Goal: Transaction & Acquisition: Purchase product/service

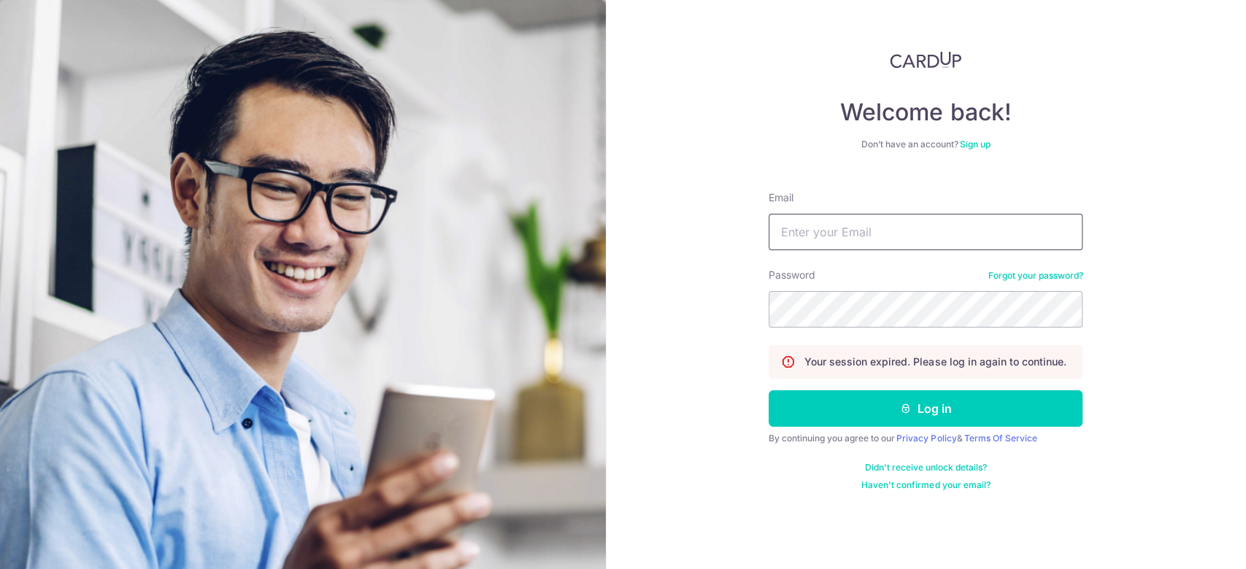
click at [881, 242] on input "Email" at bounding box center [926, 232] width 314 height 36
type input "egohbc@yahoo.com.sg"
click at [907, 429] on form "Email egohbc@yahoo.com.sg Password Forgot your password? Your session expired. …" at bounding box center [926, 336] width 314 height 312
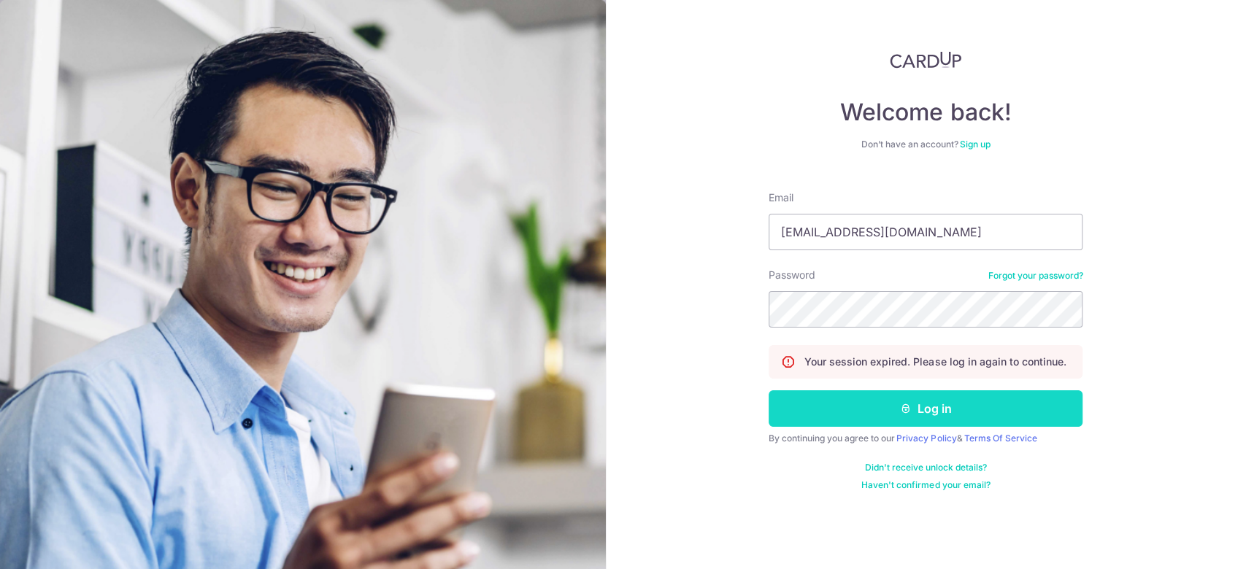
click at [899, 415] on button "Log in" at bounding box center [926, 408] width 314 height 36
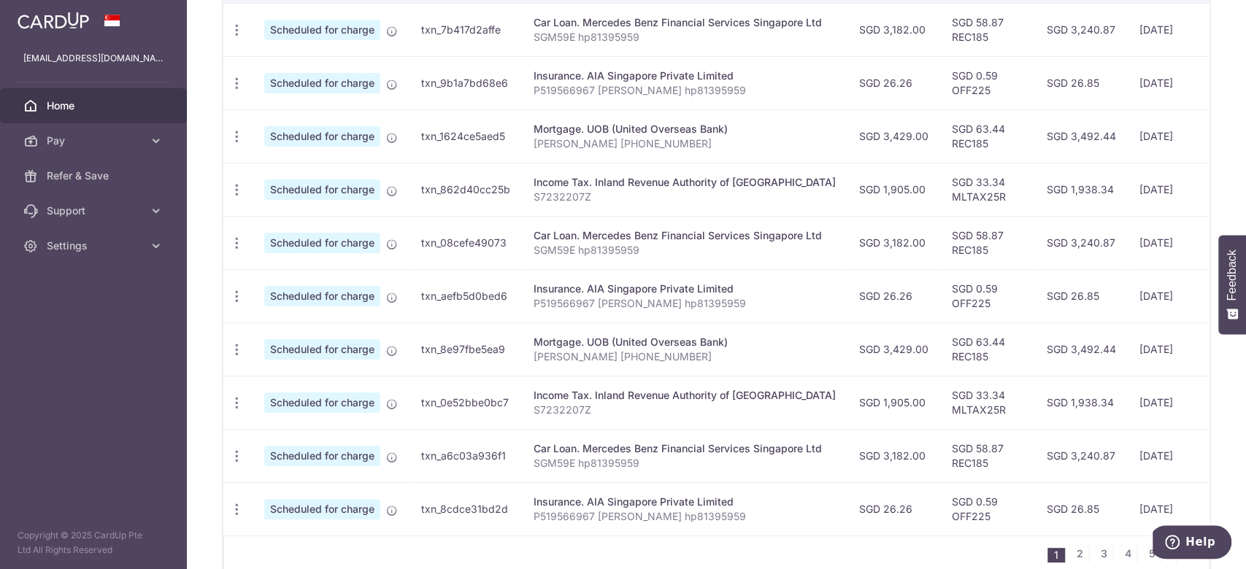
scroll to position [566, 0]
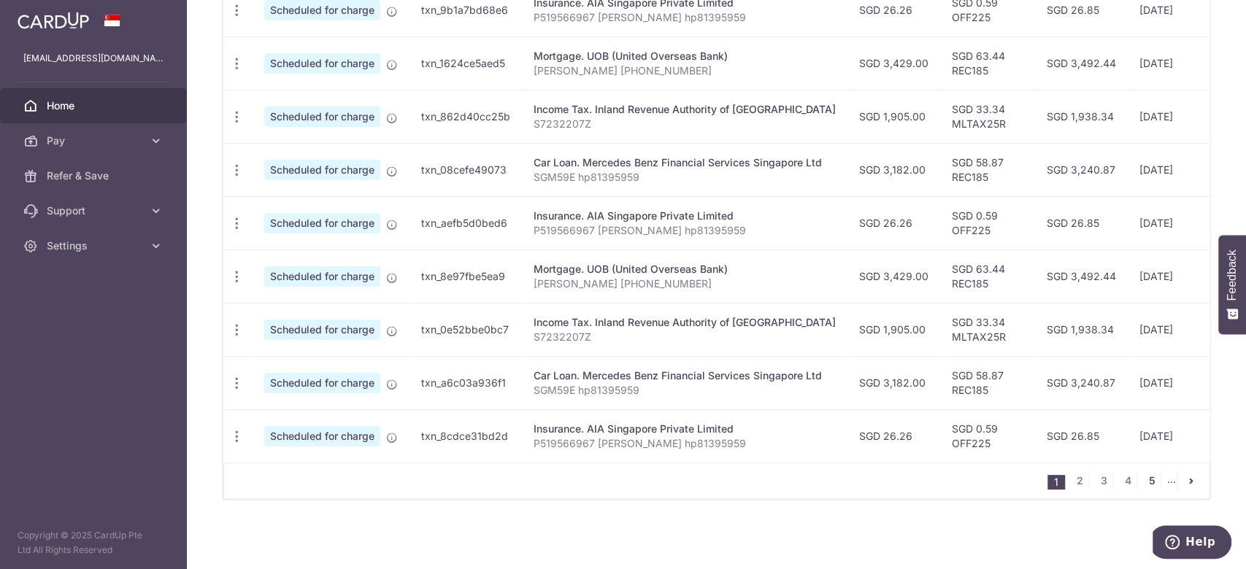
click at [1144, 480] on link "5" at bounding box center [1152, 481] width 18 height 18
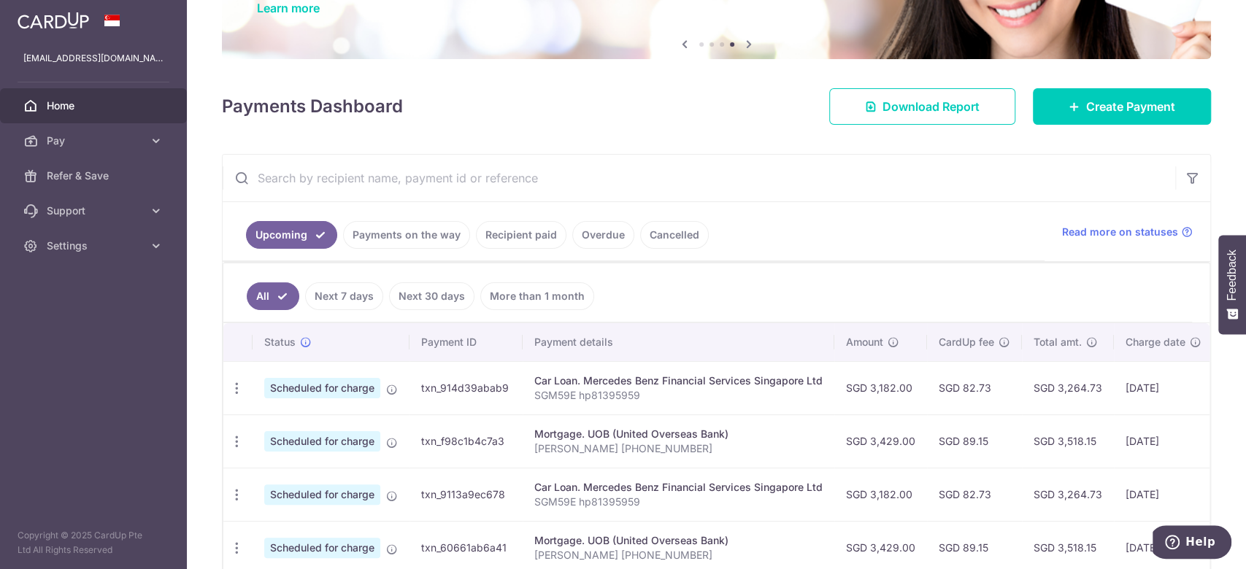
scroll to position [97, 0]
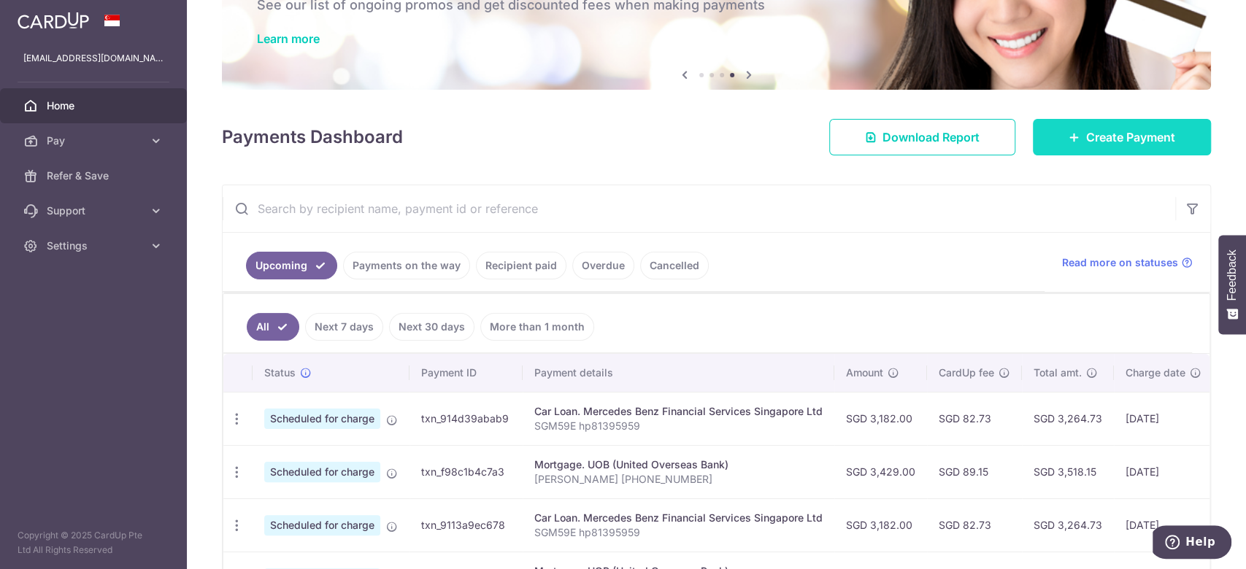
click at [1050, 141] on link "Create Payment" at bounding box center [1122, 137] width 178 height 36
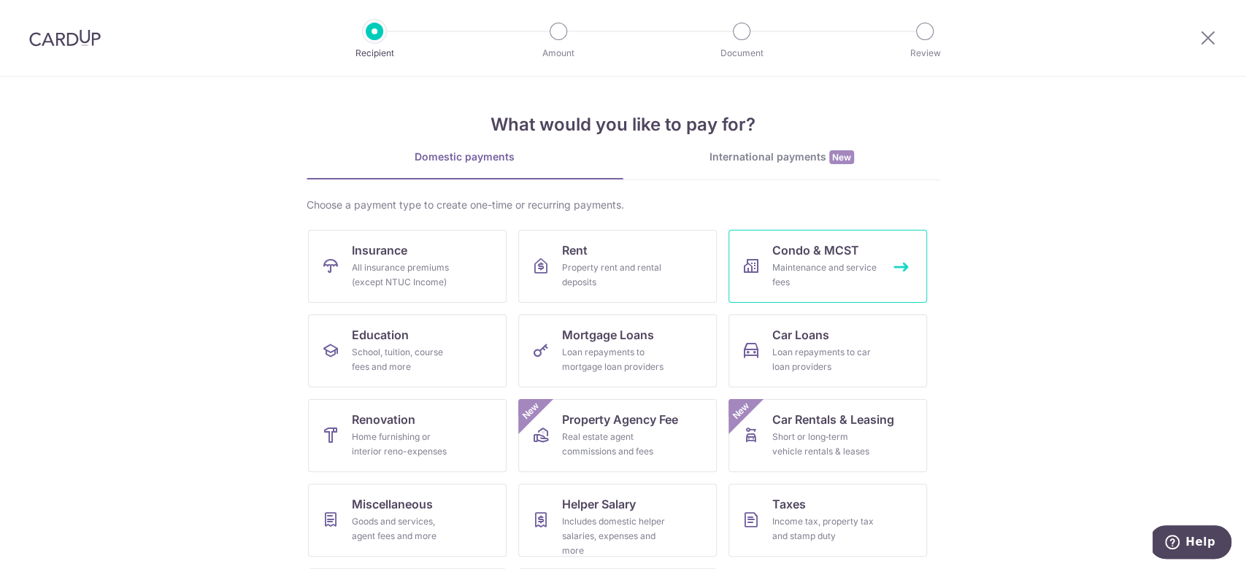
click at [838, 280] on div "Maintenance and service fees" at bounding box center [824, 275] width 105 height 29
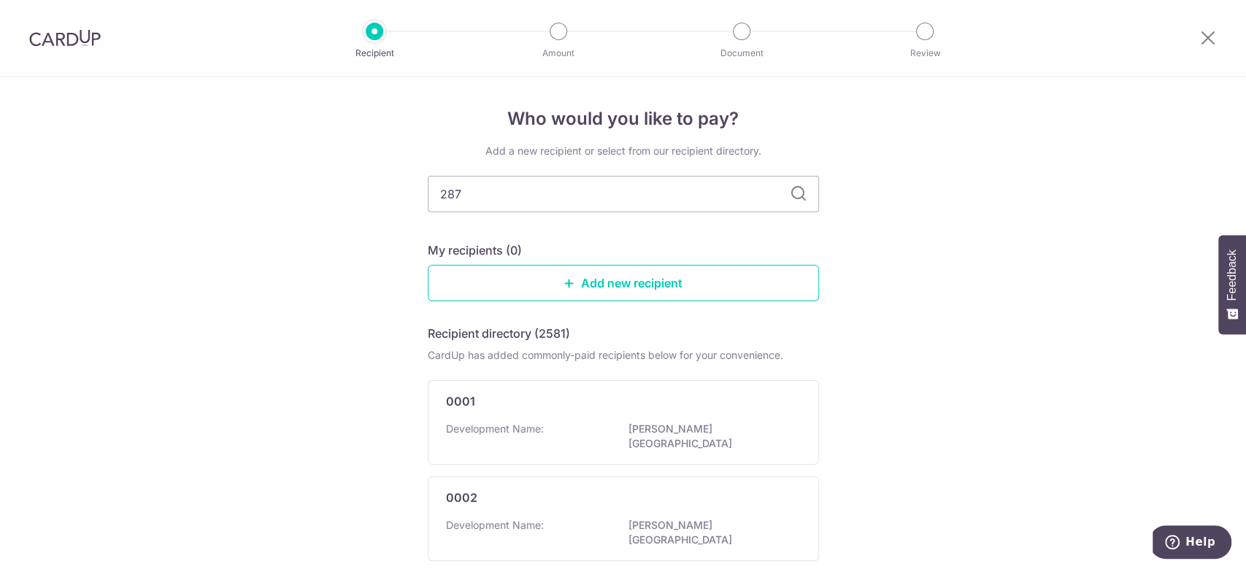
type input "2870"
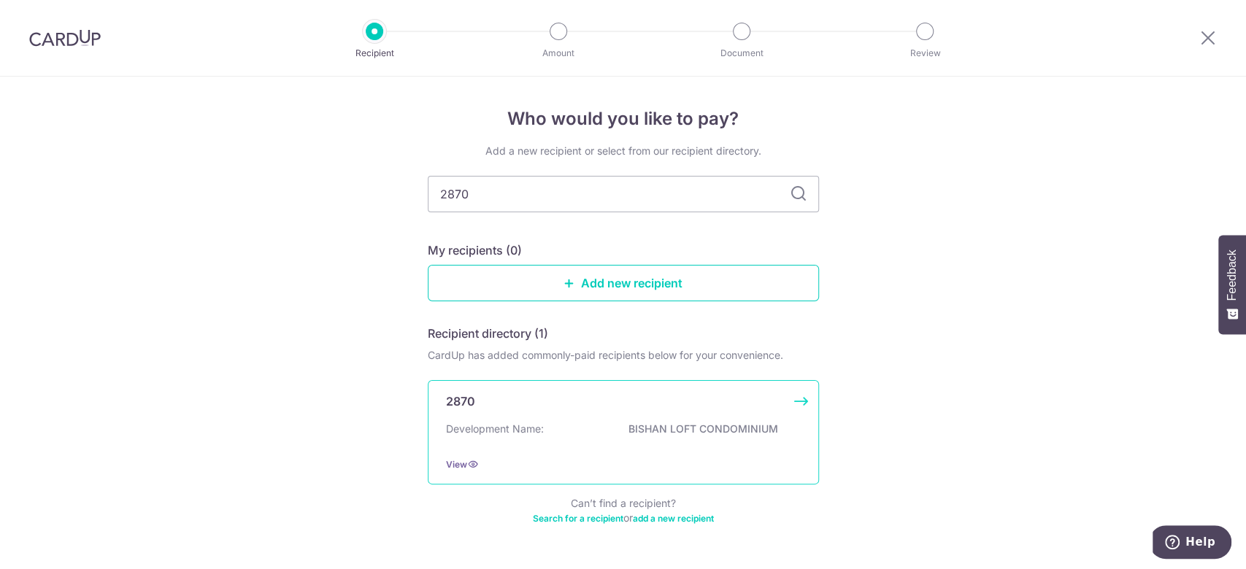
click at [450, 423] on p "Development Name:" at bounding box center [495, 429] width 98 height 15
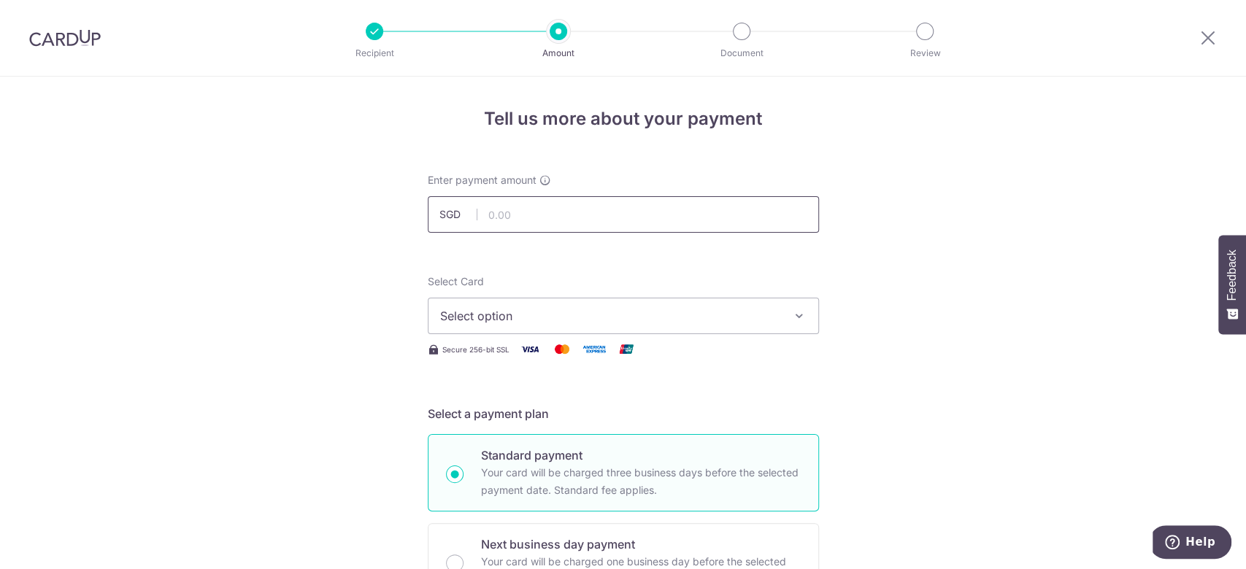
click at [562, 217] on input "text" at bounding box center [623, 214] width 391 height 36
type input "1,020.24"
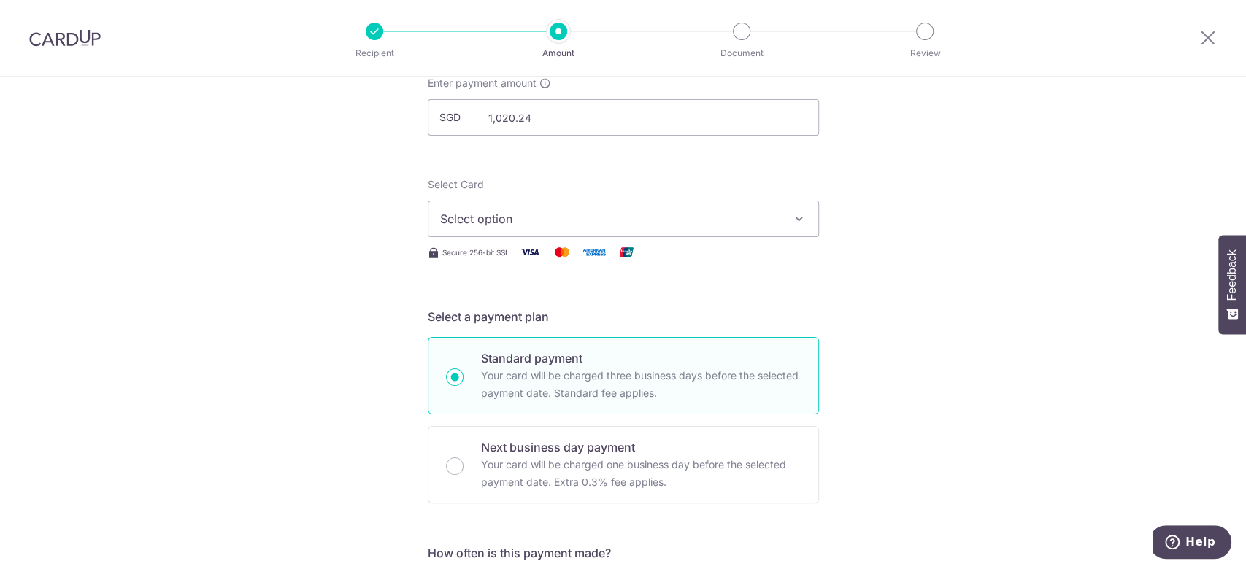
click at [544, 222] on span "Select option" at bounding box center [610, 219] width 340 height 18
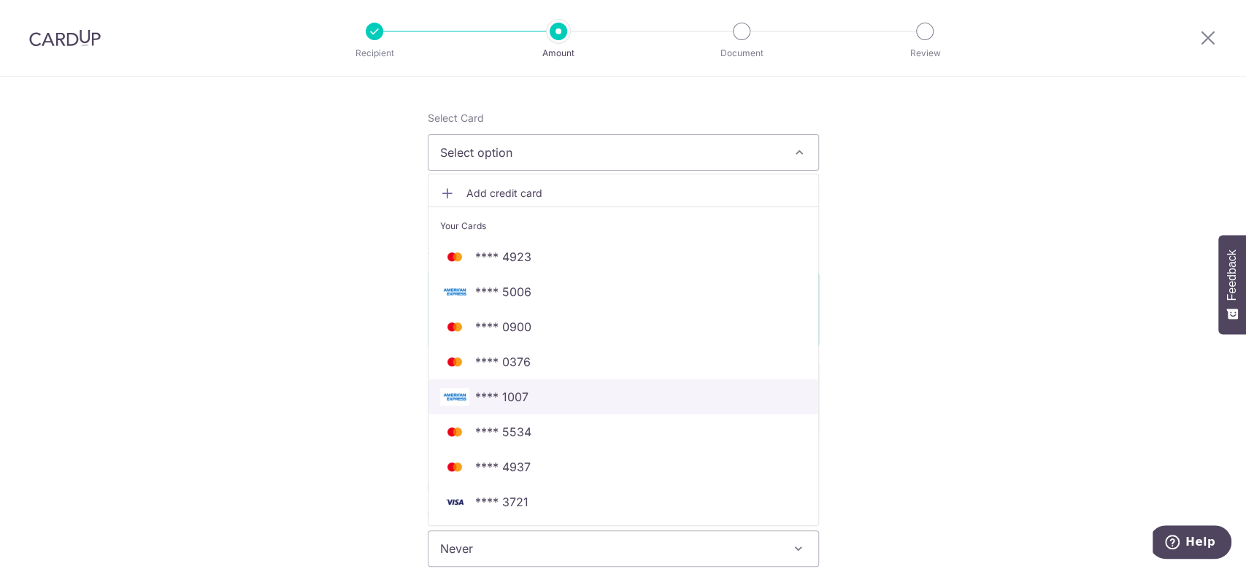
scroll to position [194, 0]
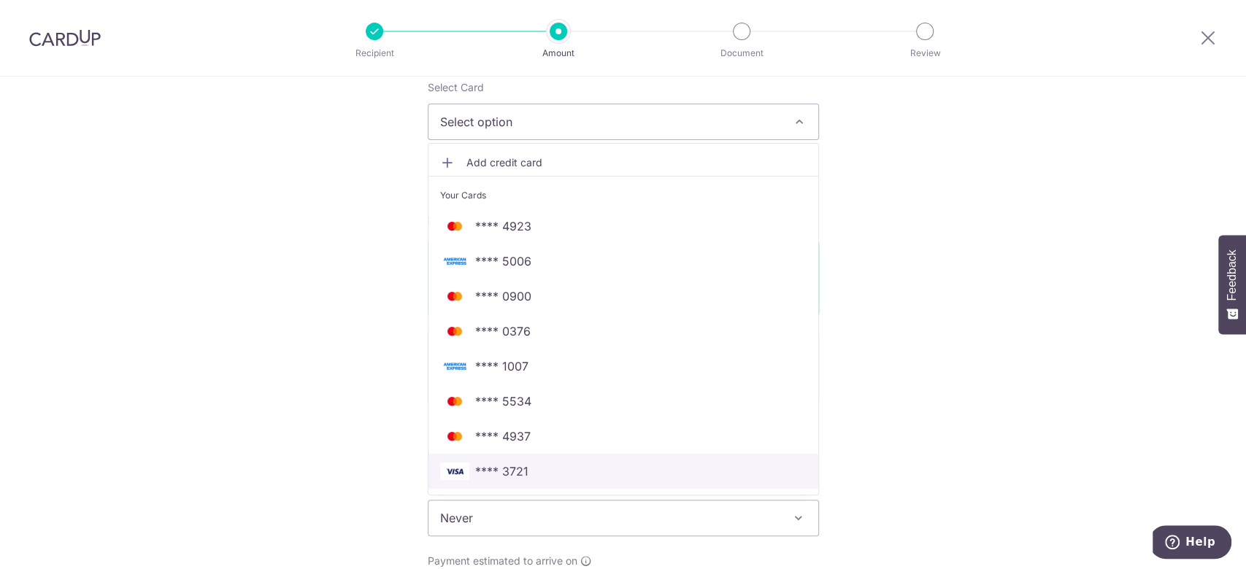
click at [530, 464] on span "**** 3721" at bounding box center [623, 472] width 366 height 18
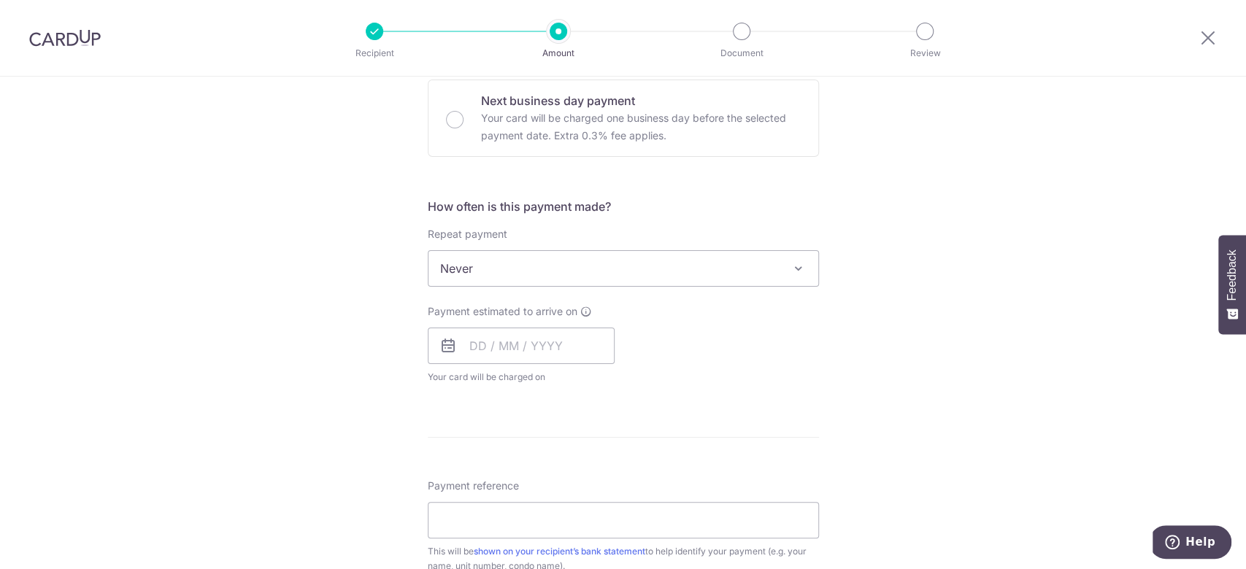
scroll to position [486, 0]
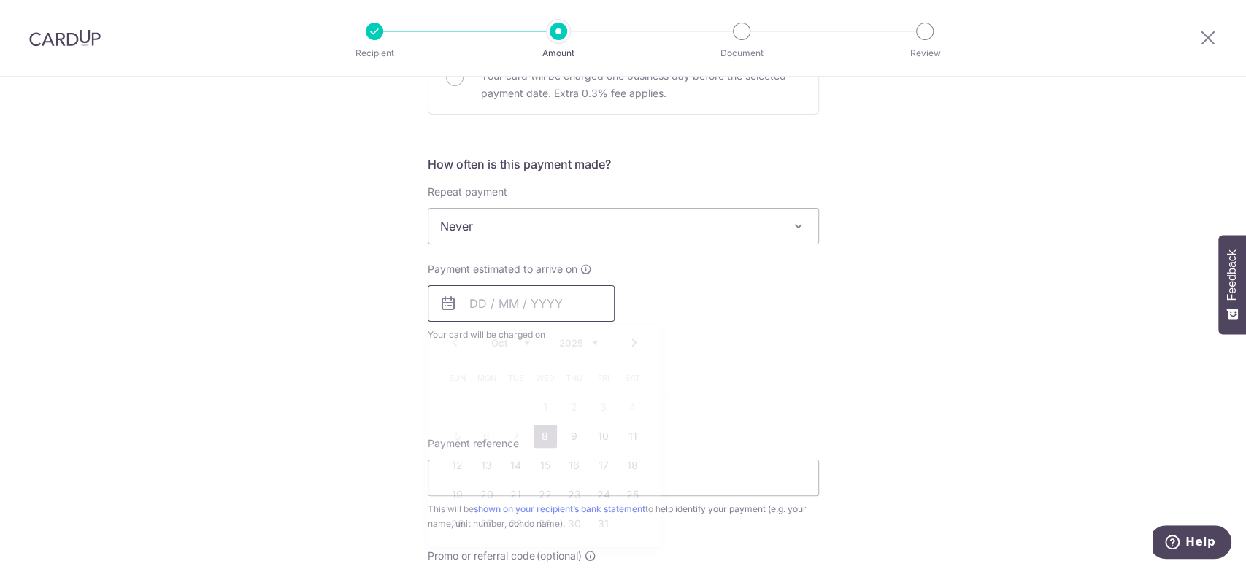
click at [526, 304] on input "text" at bounding box center [521, 303] width 187 height 36
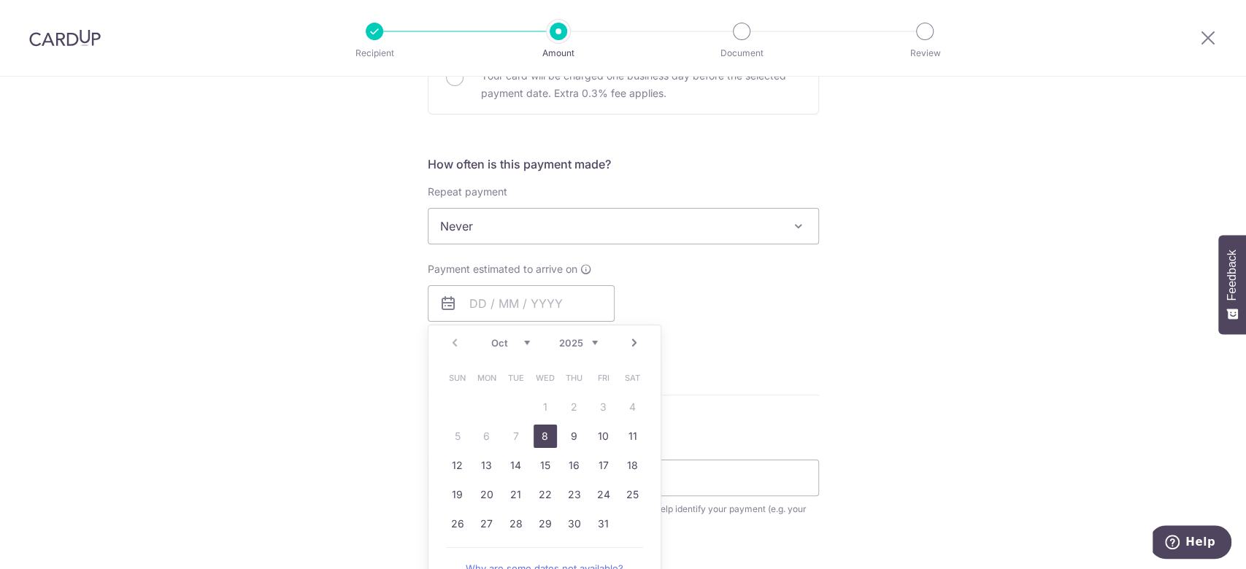
click at [373, 330] on div "Tell us more about your payment Enter payment amount SGD 1,020.24 1020.24 Selec…" at bounding box center [623, 251] width 1246 height 1320
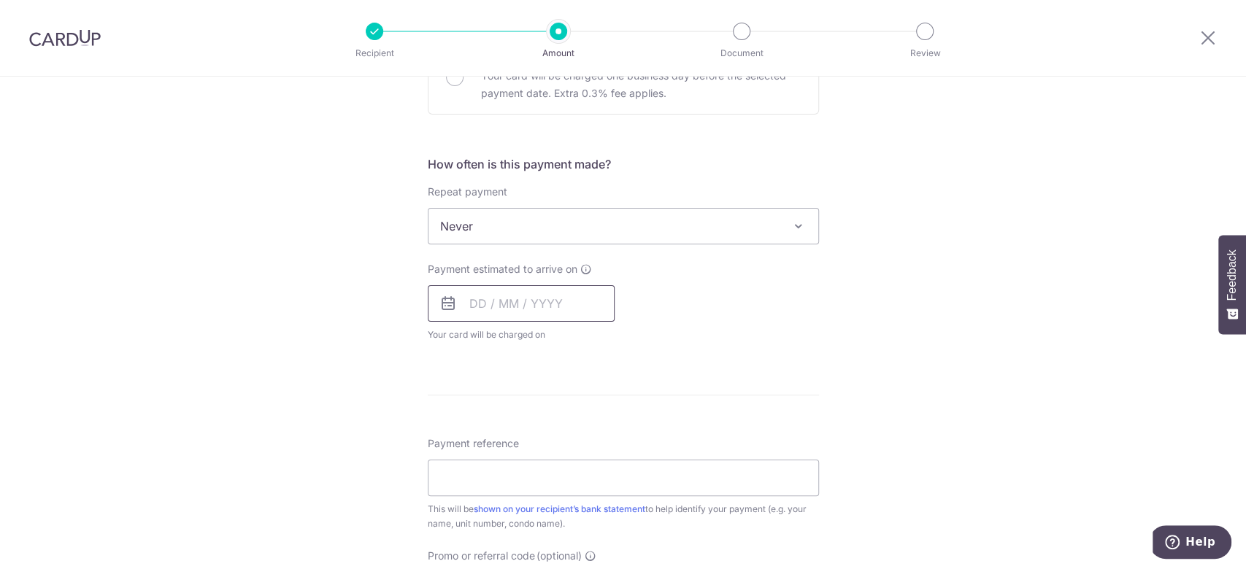
click at [520, 315] on input "text" at bounding box center [521, 303] width 187 height 36
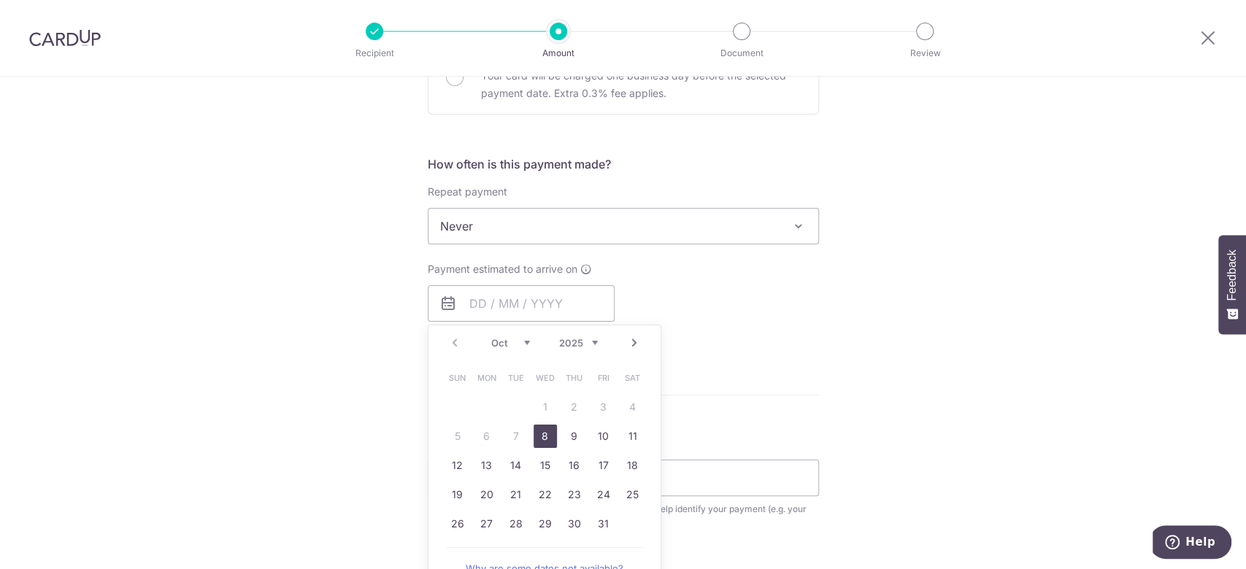
click at [537, 434] on link "8" at bounding box center [545, 436] width 23 height 23
type input "[DATE]"
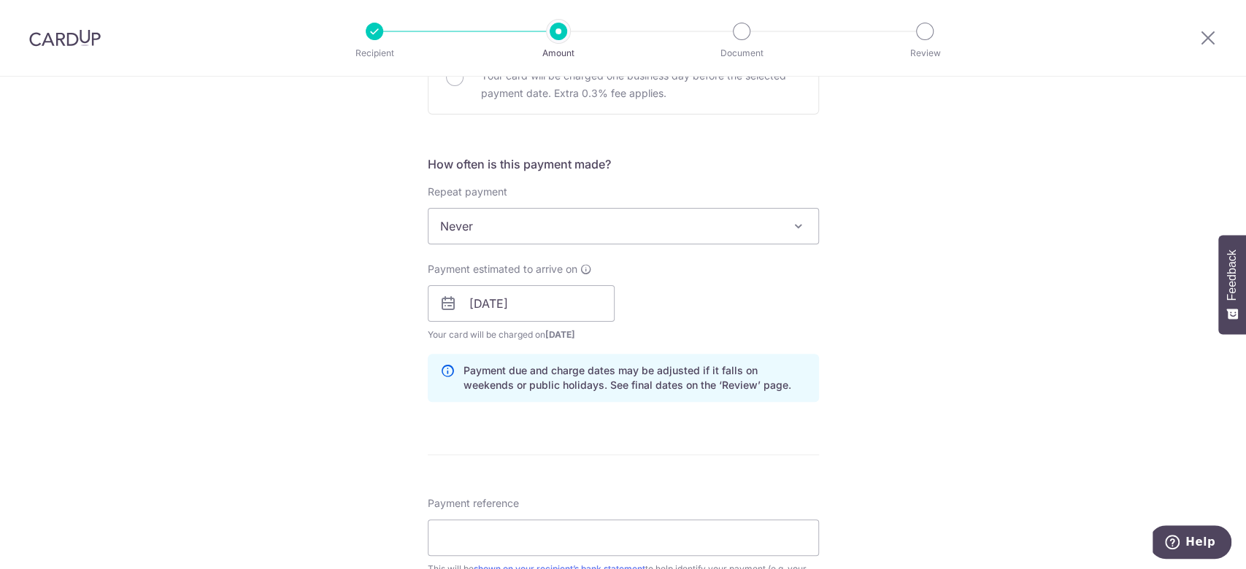
click at [317, 369] on div "Tell us more about your payment Enter payment amount SGD 1,020.24 1020.24 Selec…" at bounding box center [623, 281] width 1246 height 1380
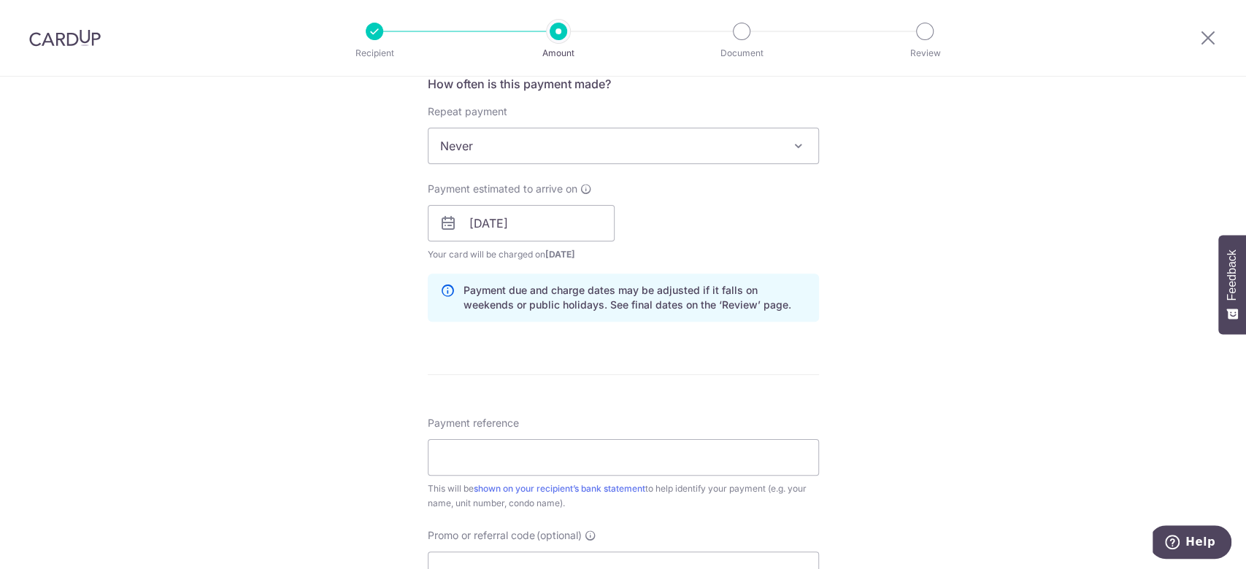
scroll to position [681, 0]
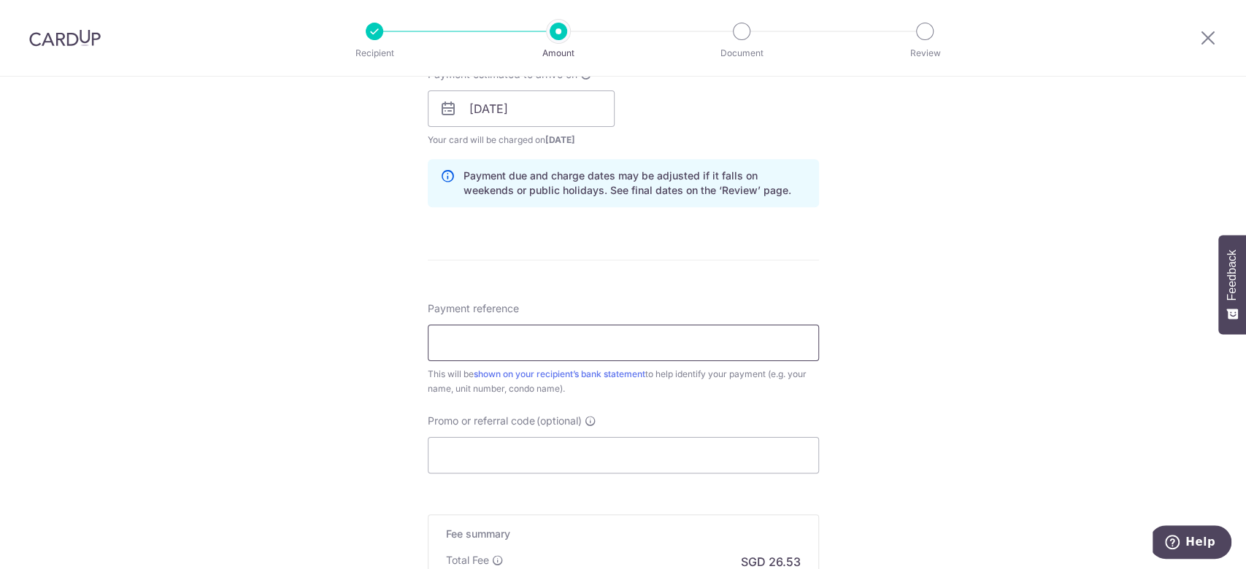
click at [529, 333] on input "Payment reference" at bounding box center [623, 343] width 391 height 36
type input "33-11-09"
click at [350, 250] on div "Tell us more about your payment Enter payment amount SGD 1,020.24 1020.24 Selec…" at bounding box center [623, 86] width 1246 height 1380
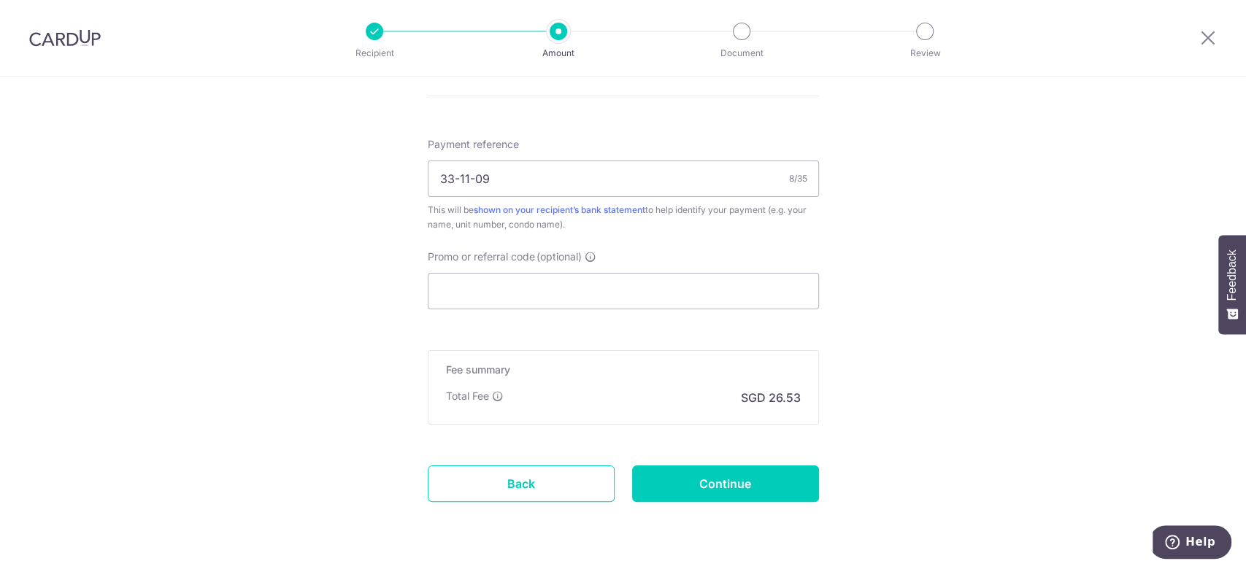
scroll to position [876, 0]
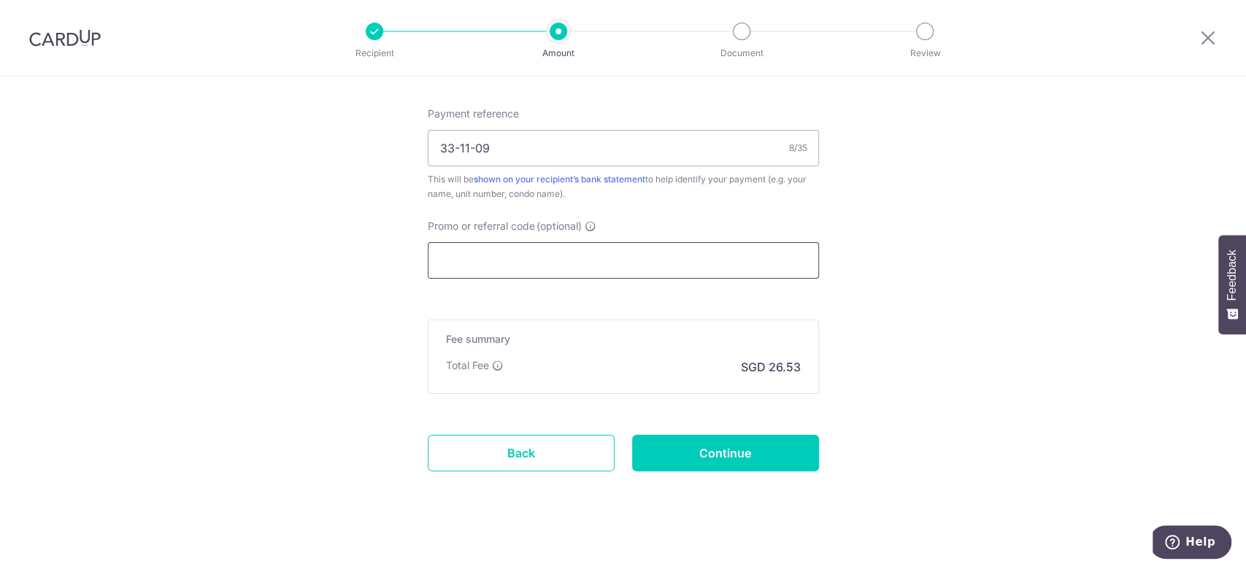
click at [502, 259] on input "Promo or referral code (optional)" at bounding box center [623, 260] width 391 height 36
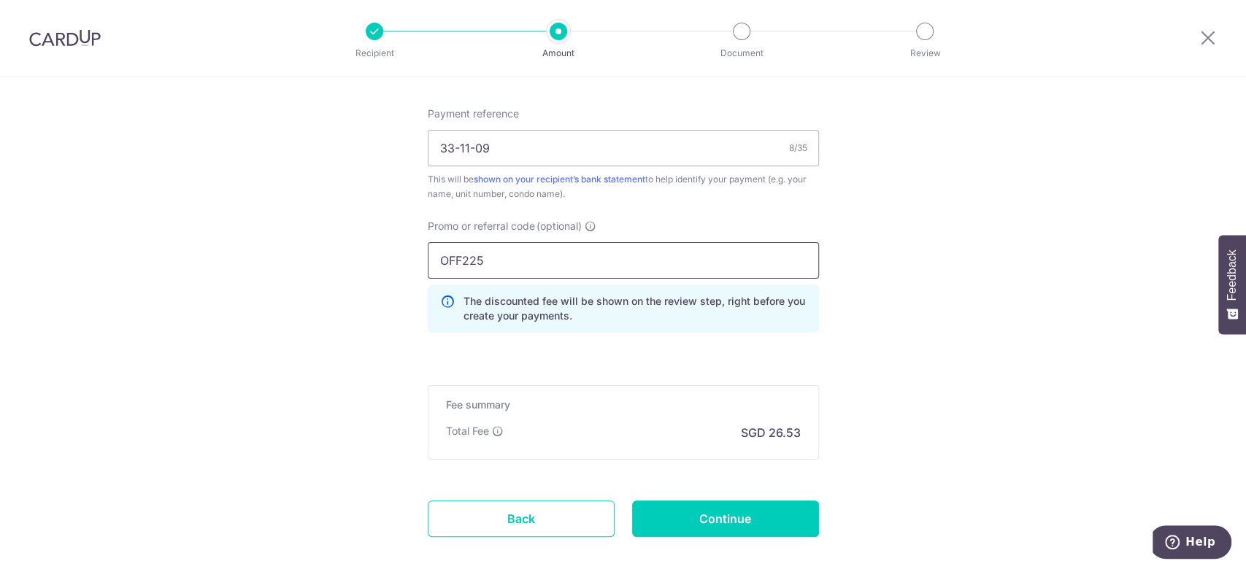
scroll to position [952, 0]
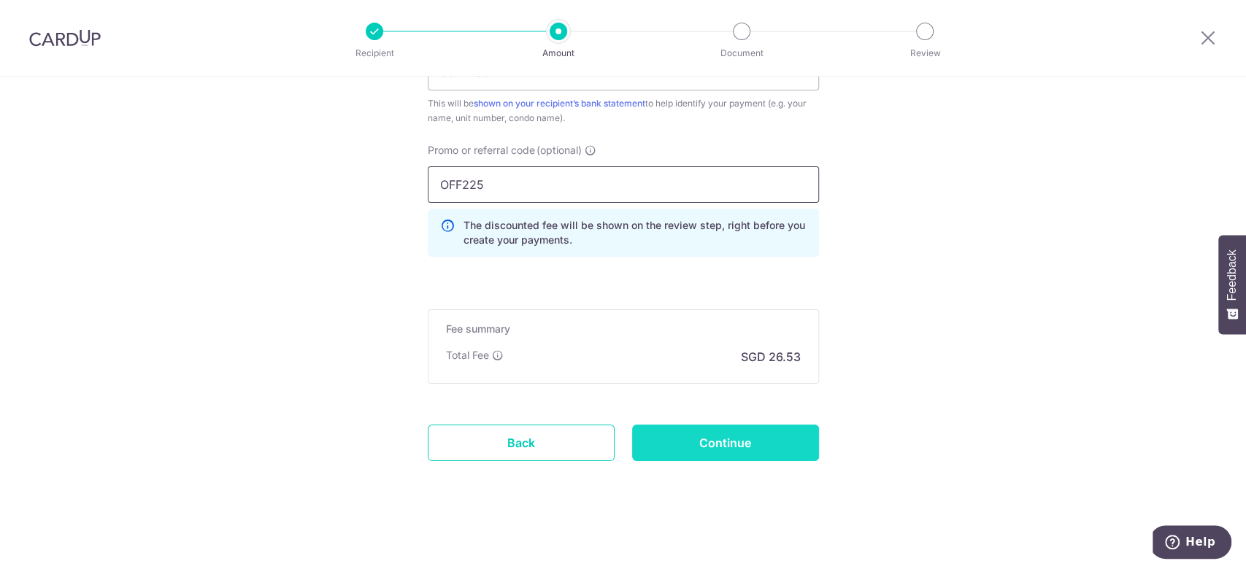
type input "OFF225"
click at [736, 436] on input "Continue" at bounding box center [725, 443] width 187 height 36
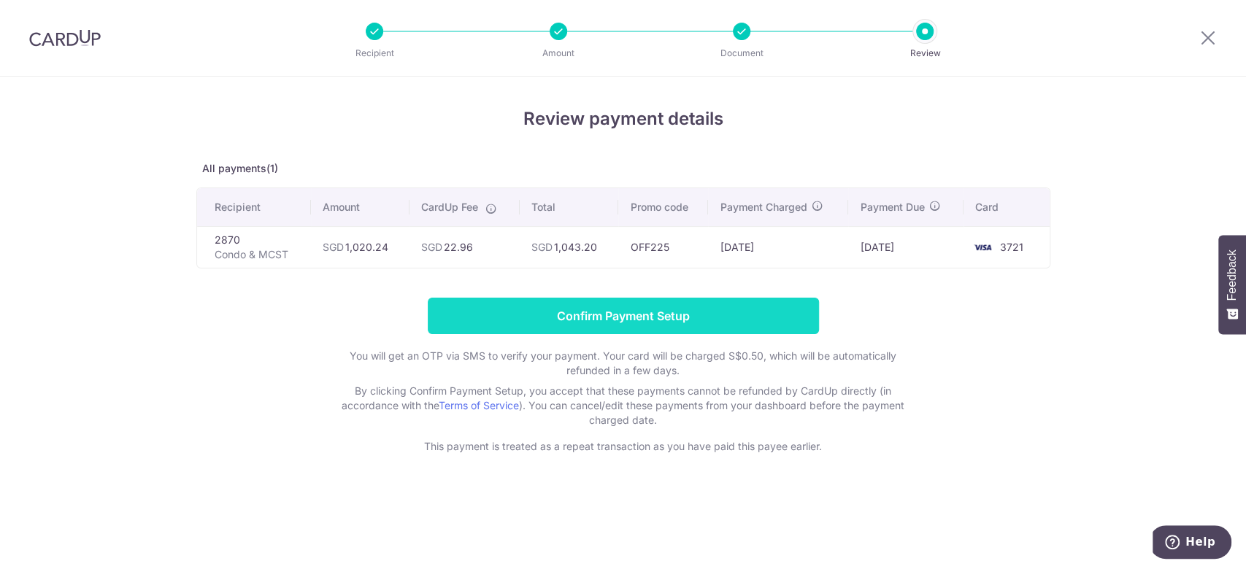
click at [645, 318] on input "Confirm Payment Setup" at bounding box center [623, 316] width 391 height 36
